Goal: Information Seeking & Learning: Learn about a topic

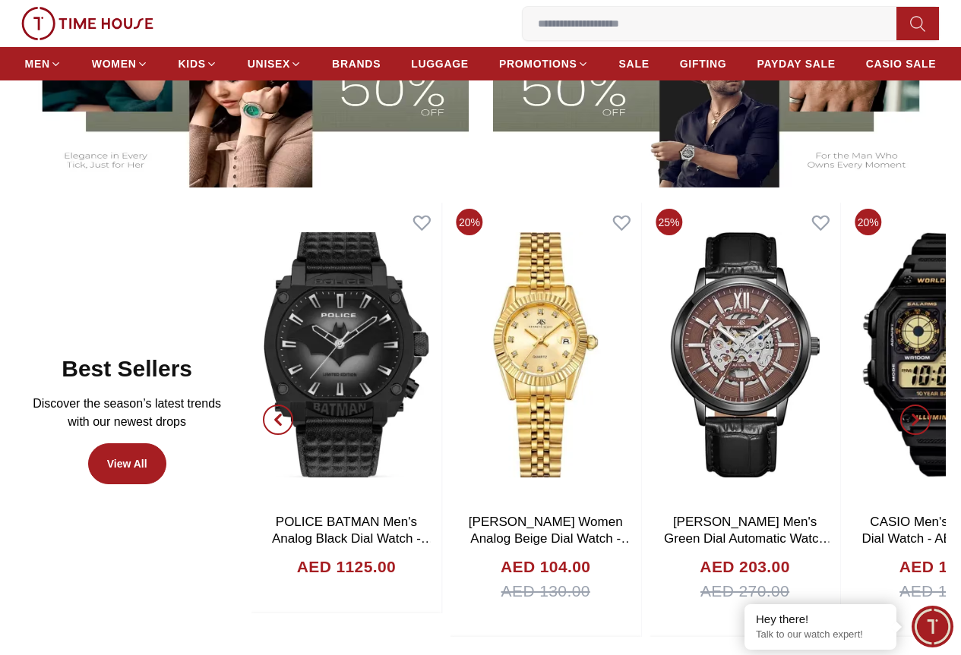
scroll to position [456, 0]
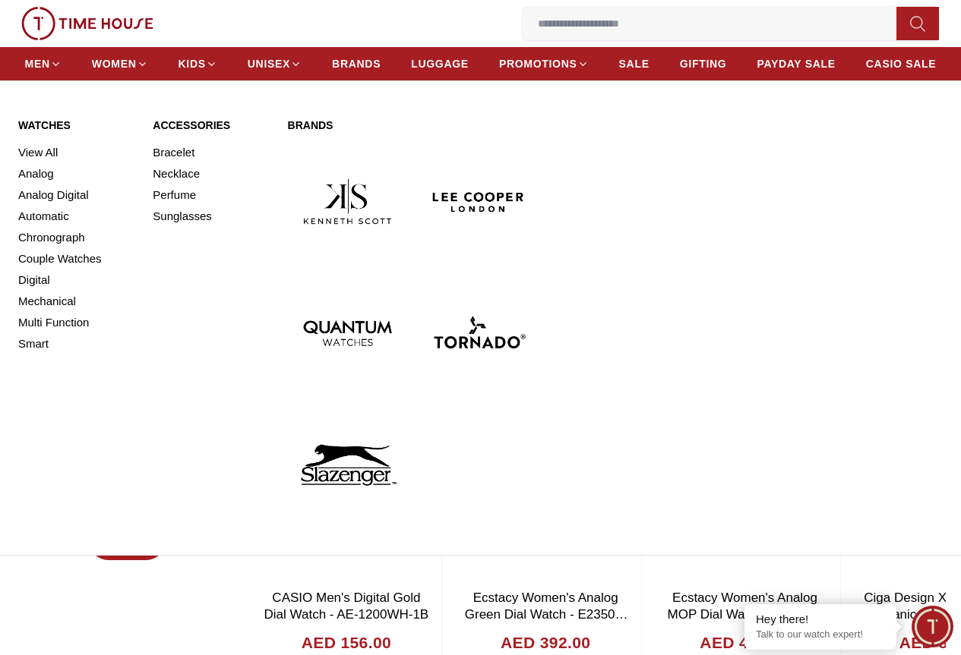
click at [503, 273] on img at bounding box center [478, 332] width 119 height 119
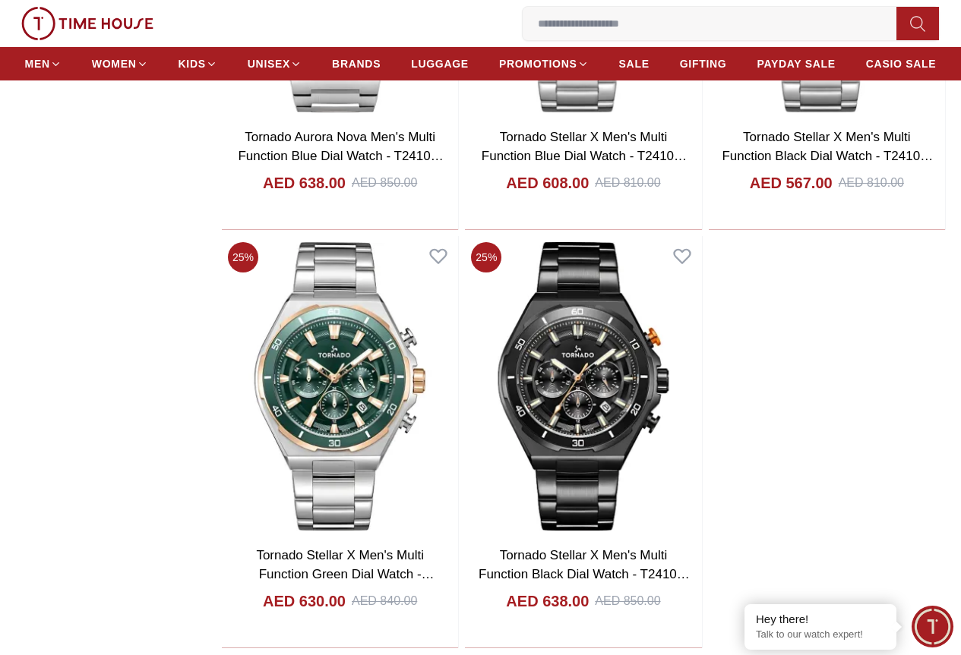
scroll to position [3037, 0]
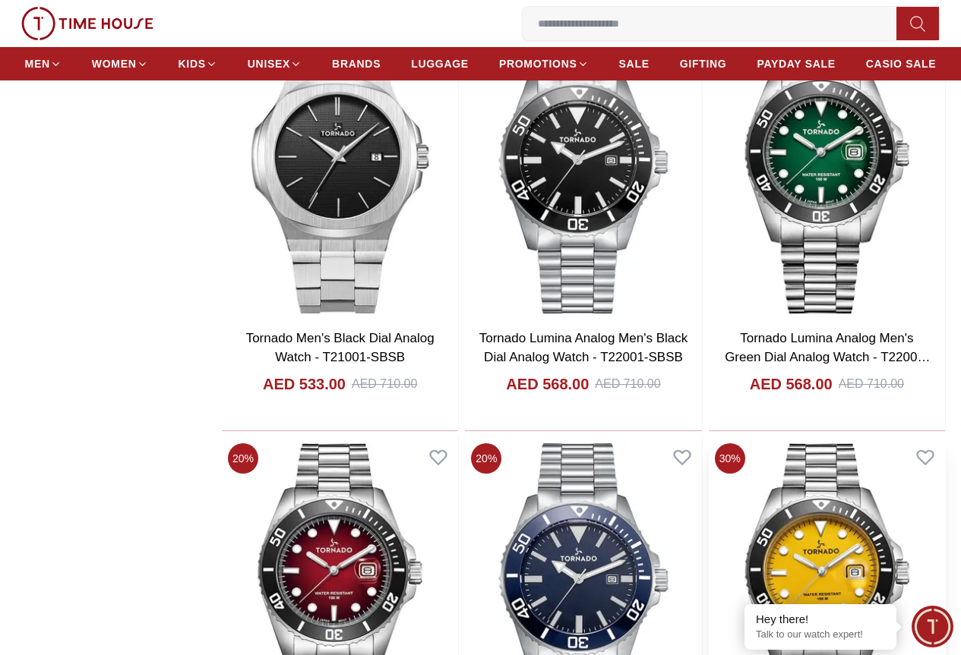
scroll to position [8049, 0]
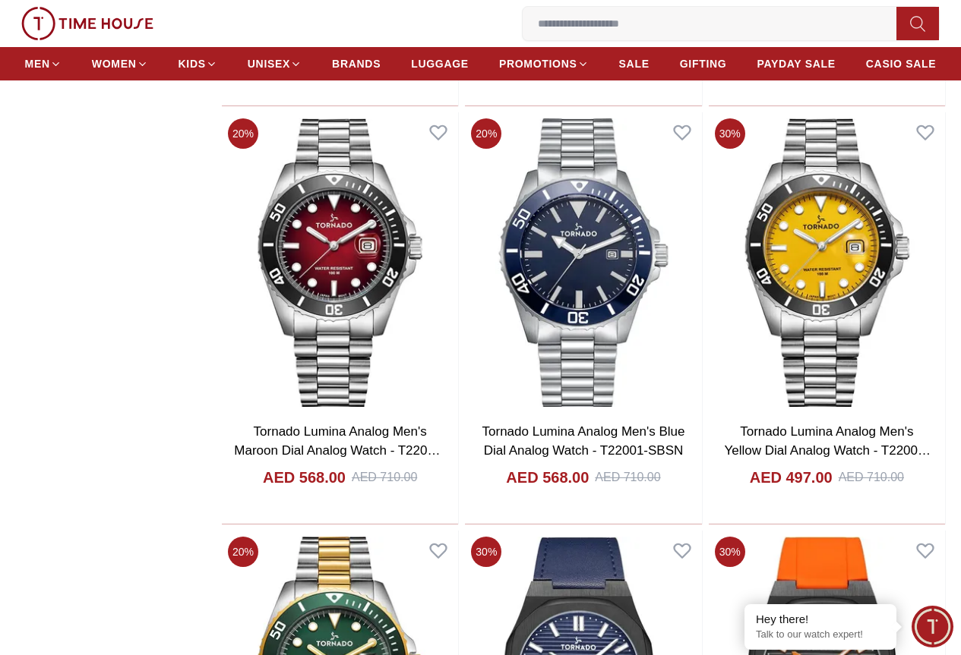
scroll to position [8277, 0]
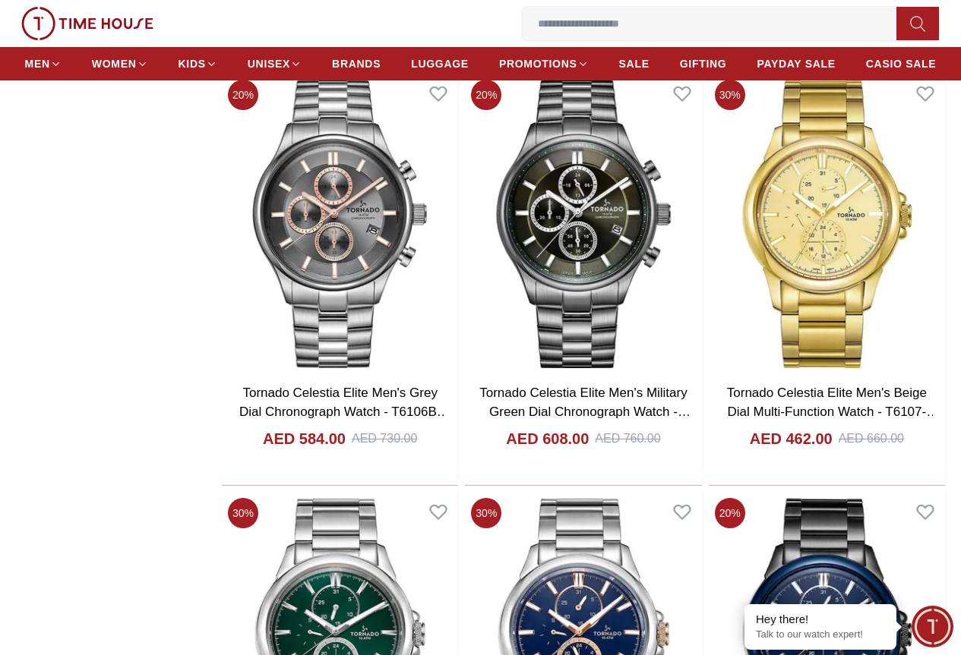
scroll to position [15718, 0]
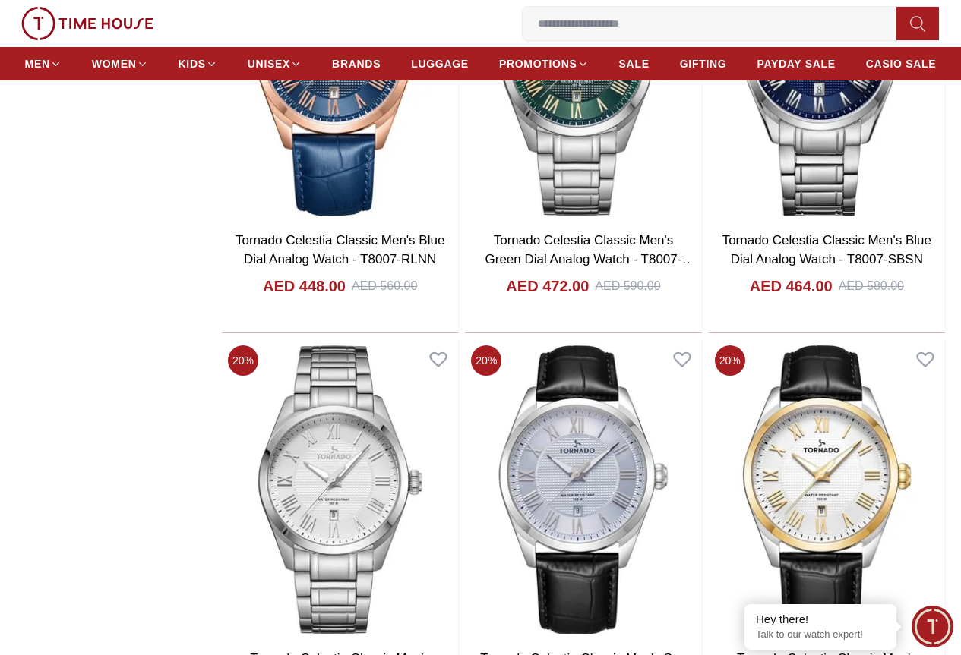
scroll to position [17009, 0]
